Goal: Check status: Check status

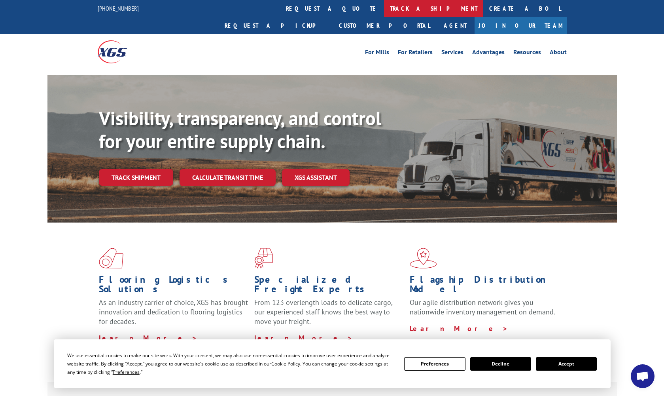
click at [384, 6] on link "track a shipment" at bounding box center [433, 8] width 99 height 17
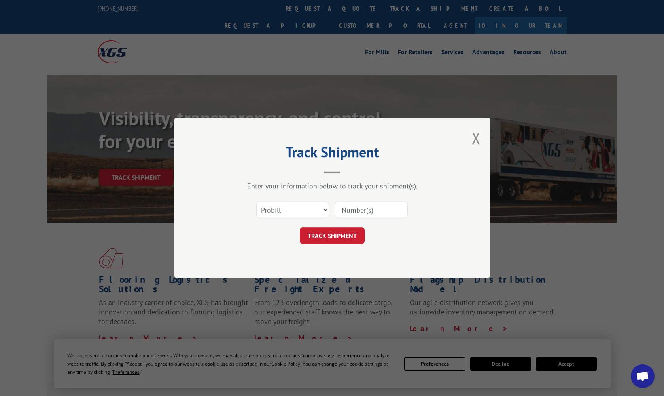
click at [345, 207] on input at bounding box center [371, 210] width 73 height 17
paste input "17207730"
type input "17207730"
click at [343, 238] on button "TRACK SHIPMENT" at bounding box center [332, 236] width 65 height 17
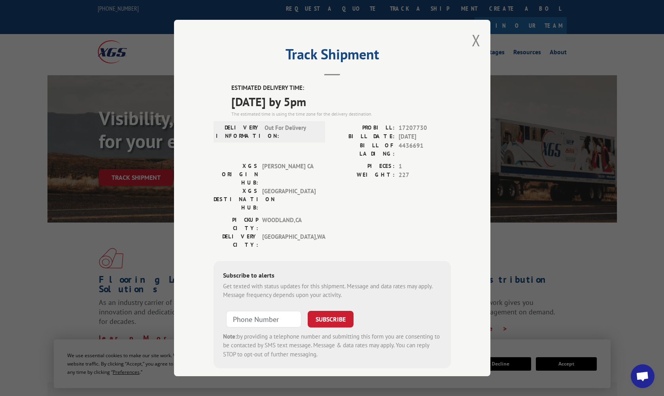
click at [340, 216] on div "PICKUP CITY: [GEOGRAPHIC_DATA] , [GEOGRAPHIC_DATA]: [GEOGRAPHIC_DATA] , [GEOGRA…" at bounding box center [332, 234] width 237 height 37
click at [651, 369] on span "Open chat" at bounding box center [643, 376] width 24 height 24
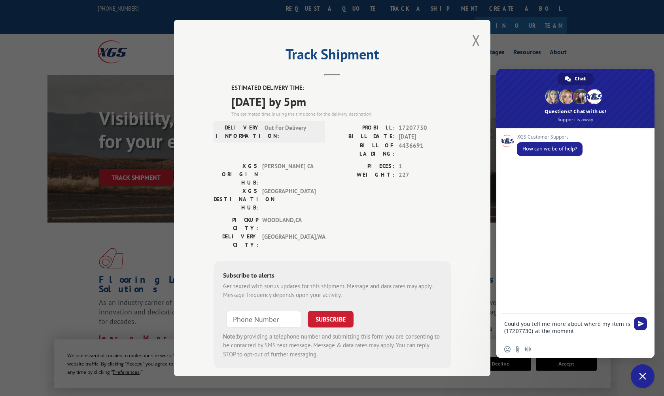
type textarea "Could you tell me more about where my item is (17207730) at the moment?"
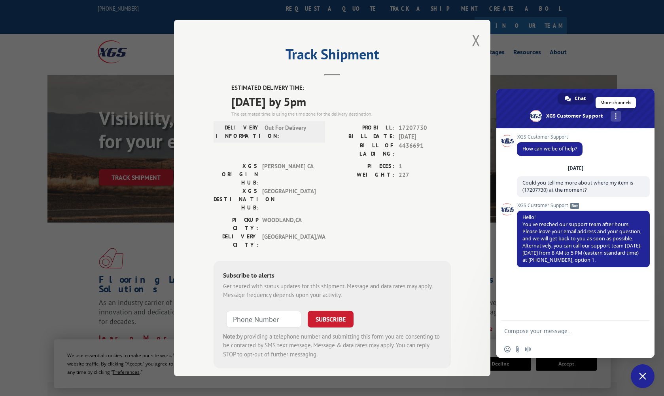
click at [614, 112] on link "More channels" at bounding box center [616, 116] width 11 height 11
click at [614, 112] on link at bounding box center [616, 116] width 11 height 11
click at [628, 117] on span at bounding box center [576, 109] width 158 height 40
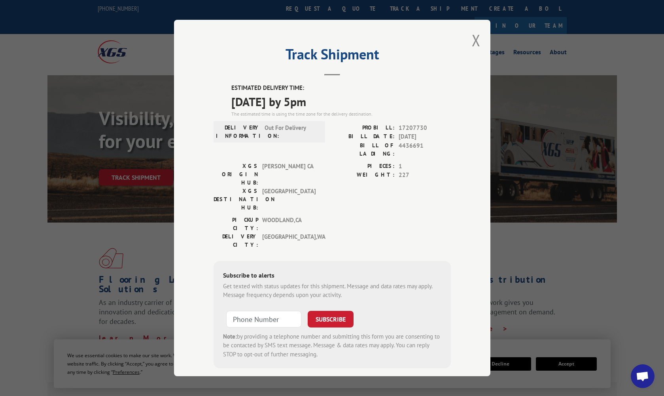
click at [643, 381] on span "Open chat" at bounding box center [642, 376] width 13 height 11
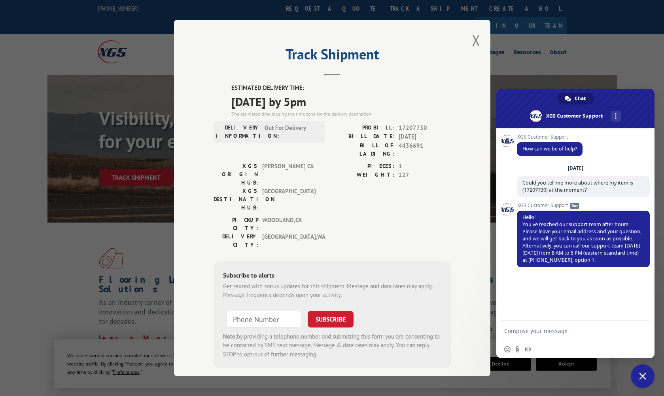
click at [592, 326] on textarea "Compose your message..." at bounding box center [568, 331] width 127 height 20
type textarea "[EMAIL_ADDRESS][DOMAIN_NAME]"
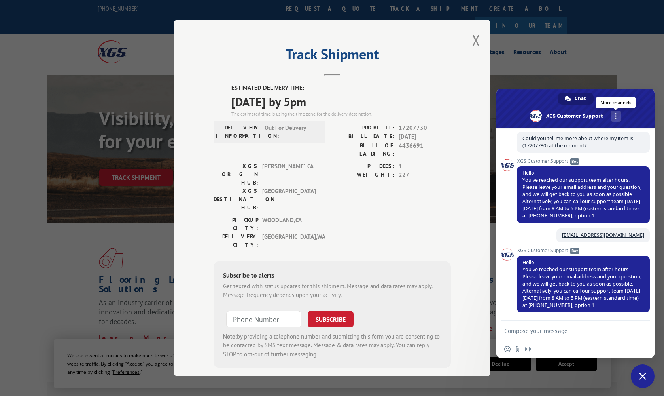
click at [617, 114] on span at bounding box center [616, 116] width 2 height 6
click at [618, 105] on span at bounding box center [576, 109] width 158 height 40
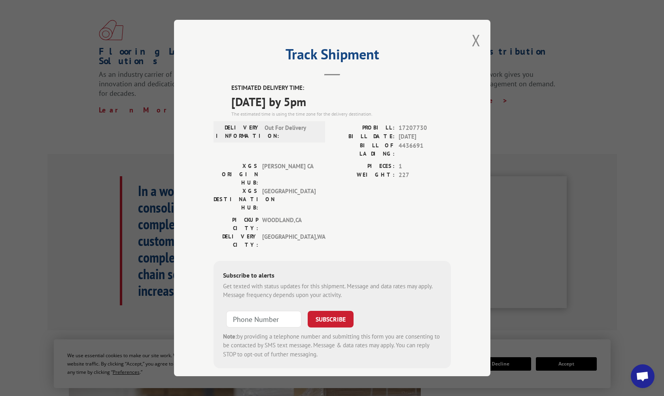
scroll to position [231, 0]
click at [480, 41] on button "Close modal" at bounding box center [476, 40] width 9 height 21
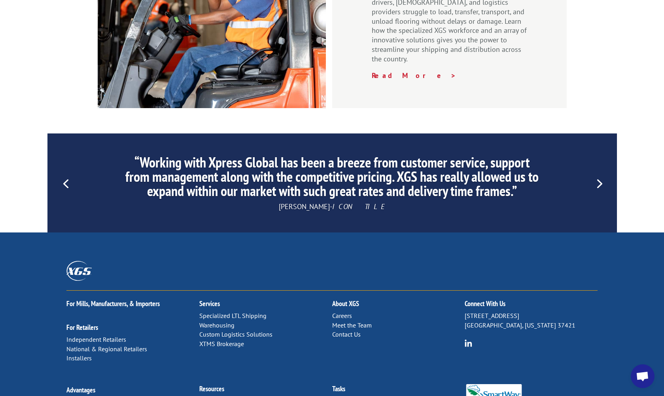
scroll to position [1150, 0]
